Goal: Information Seeking & Learning: Compare options

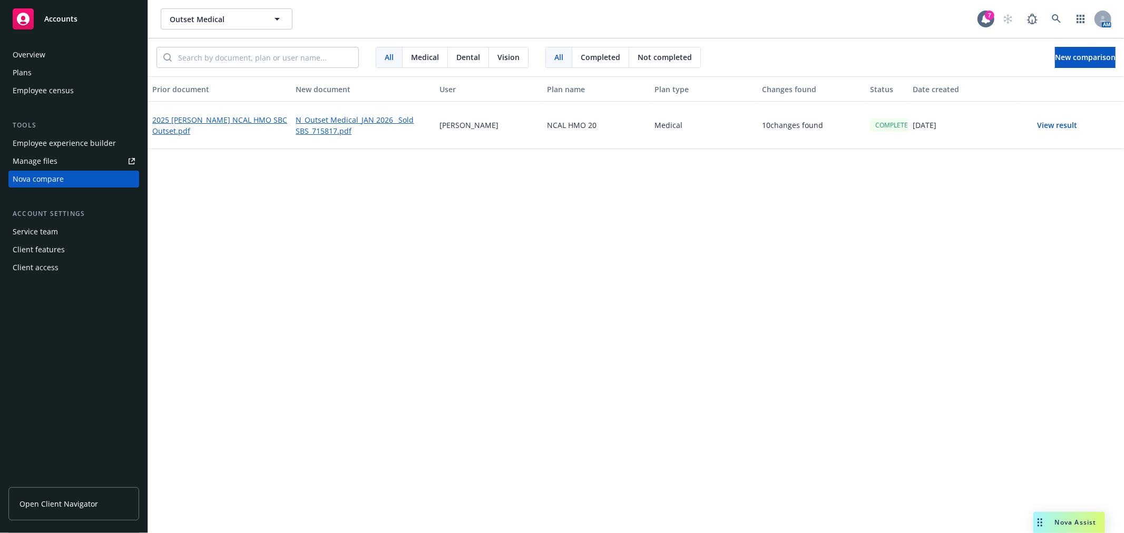
click at [1070, 124] on button "View result" at bounding box center [1058, 125] width 74 height 21
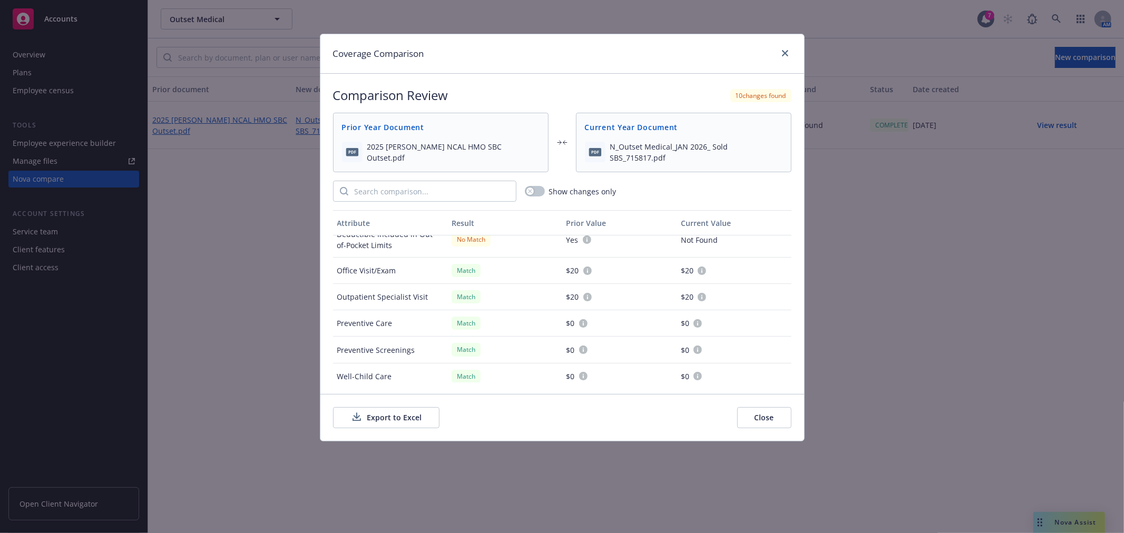
scroll to position [117, 0]
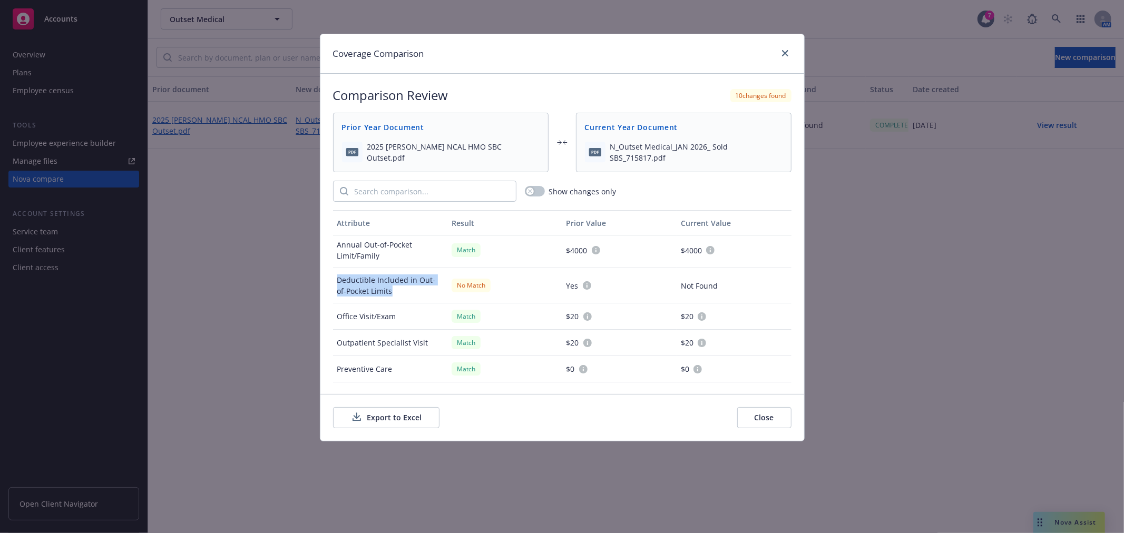
drag, startPoint x: 336, startPoint y: 280, endPoint x: 389, endPoint y: 292, distance: 54.6
click at [389, 292] on div "Deductible Included in Out-of-Pocket Limits" at bounding box center [390, 285] width 115 height 35
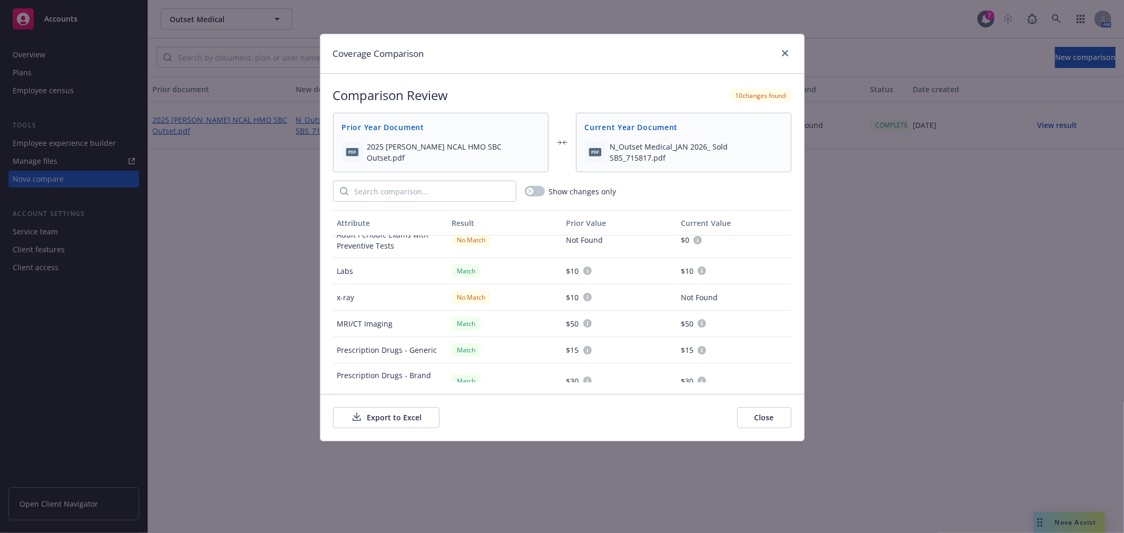
scroll to position [351, 0]
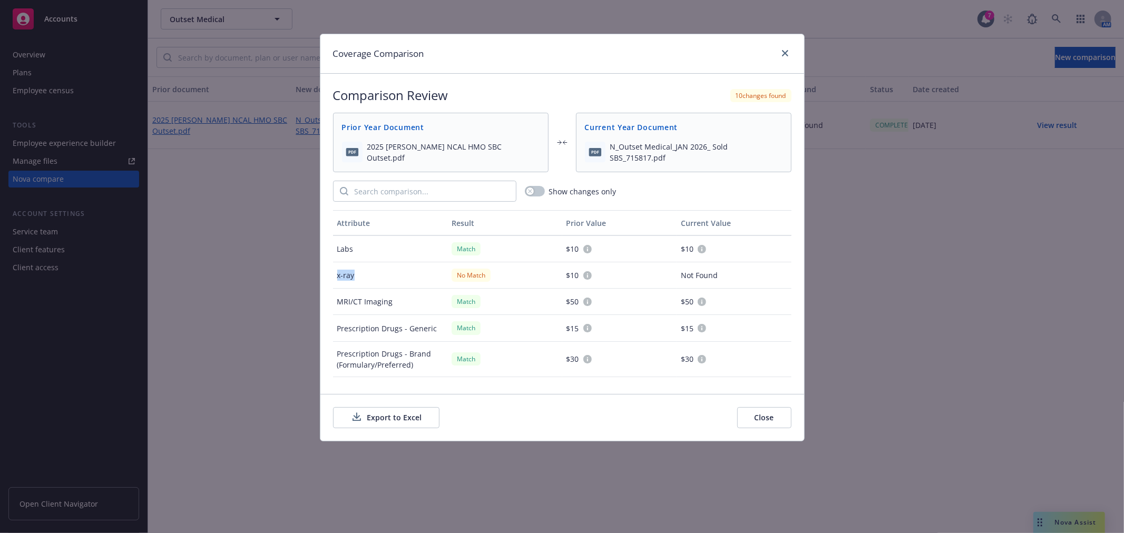
drag, startPoint x: 338, startPoint y: 275, endPoint x: 362, endPoint y: 274, distance: 24.3
click at [362, 274] on div "x-ray" at bounding box center [390, 275] width 115 height 26
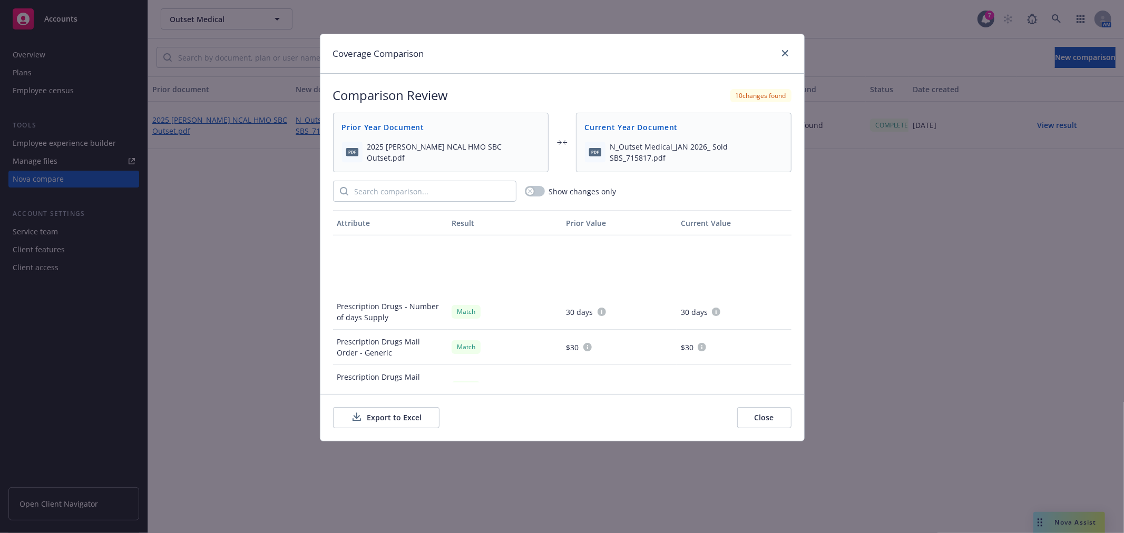
scroll to position [585, 0]
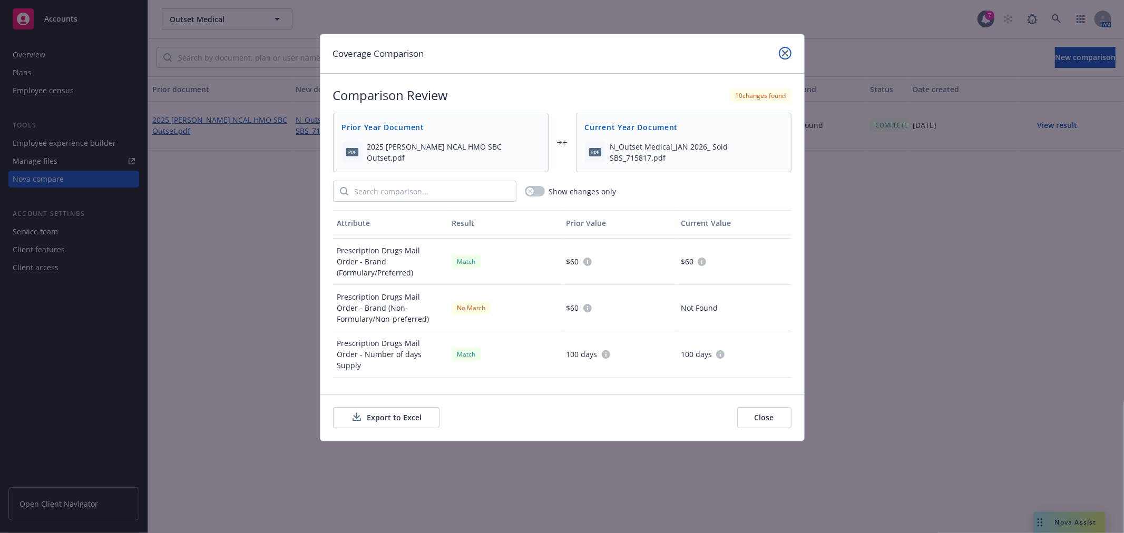
click at [786, 50] on icon "close" at bounding box center [785, 53] width 6 height 6
